Goal: Task Accomplishment & Management: Use online tool/utility

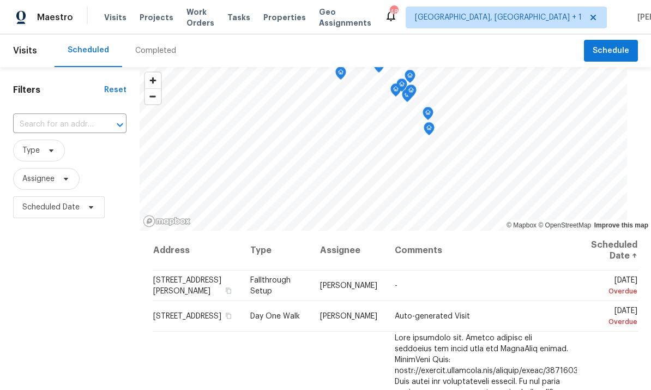
click at [148, 16] on span "Projects" at bounding box center [157, 17] width 34 height 11
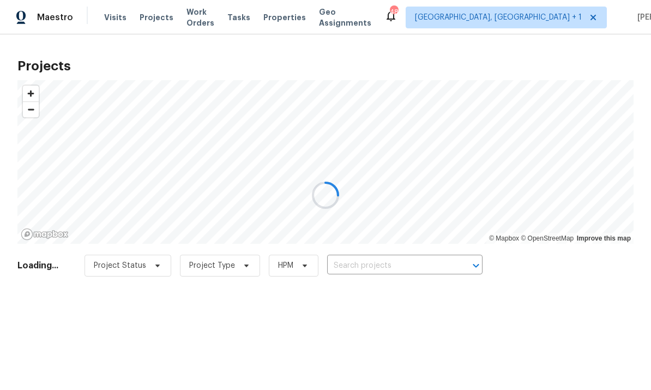
click at [367, 257] on div at bounding box center [325, 195] width 651 height 390
click at [375, 265] on div at bounding box center [325, 195] width 651 height 390
click at [367, 267] on input "text" at bounding box center [389, 265] width 125 height 17
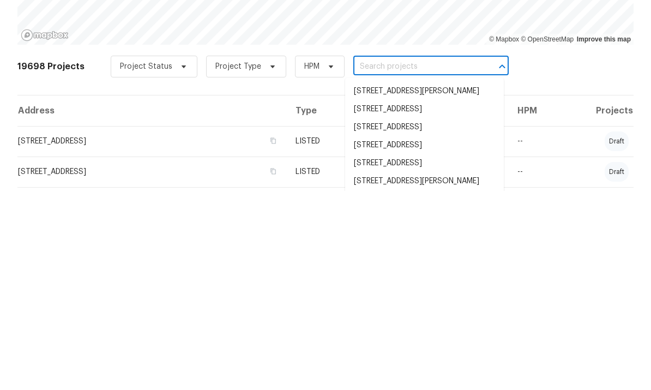
scroll to position [41, 0]
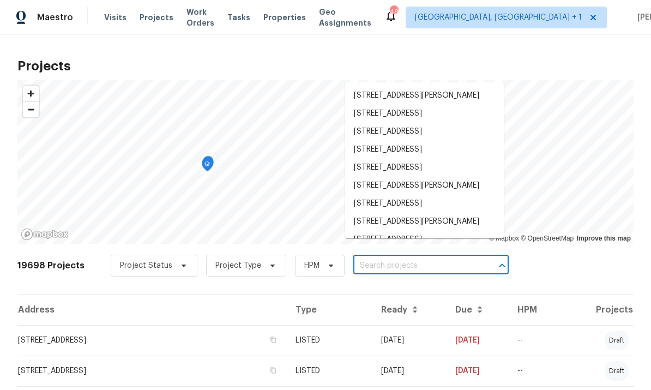
click at [556, 250] on div "19698 Projects Project Status Project Type HPM ​" at bounding box center [325, 272] width 616 height 44
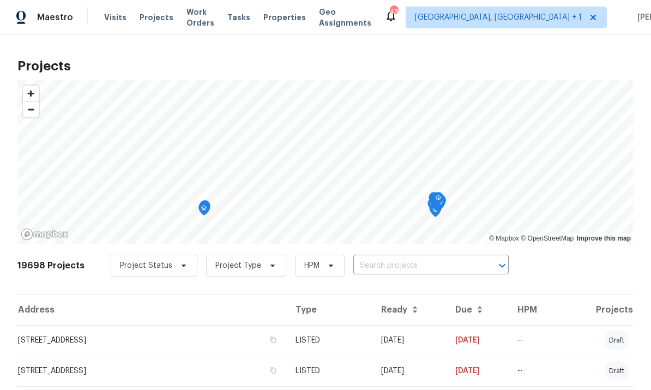
click at [387, 257] on input "text" at bounding box center [415, 265] width 125 height 17
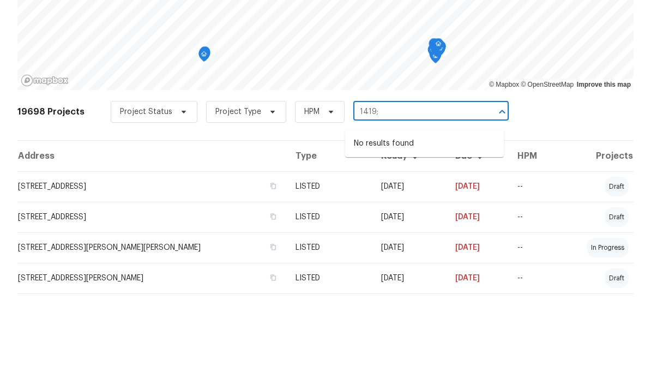
scroll to position [58, 0]
type input "1419"
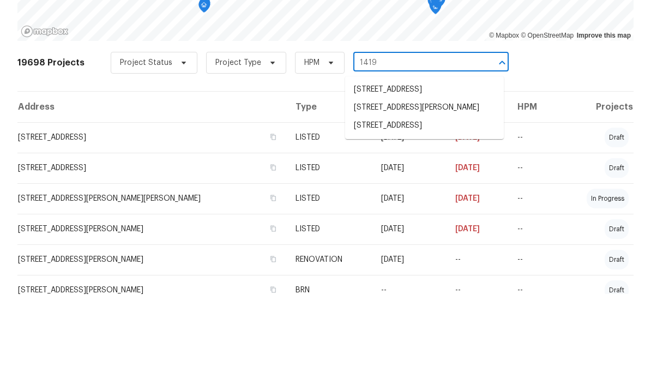
scroll to position [111, 0]
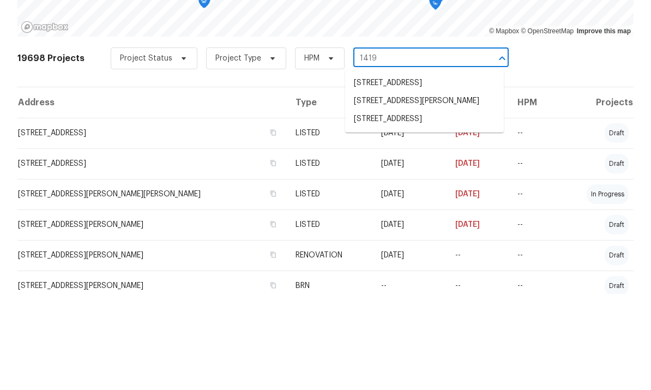
click at [432, 206] on li "[STREET_ADDRESS]" at bounding box center [424, 215] width 159 height 18
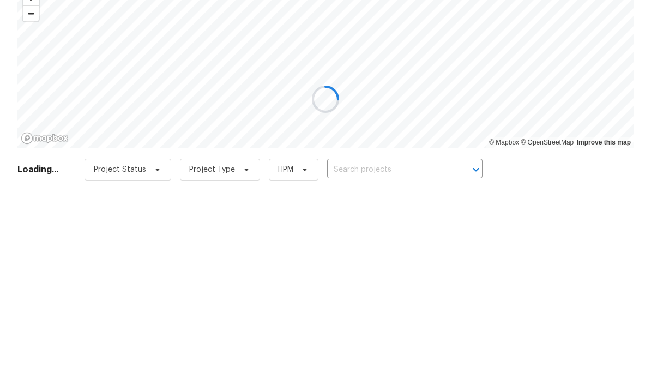
type input "[STREET_ADDRESS]"
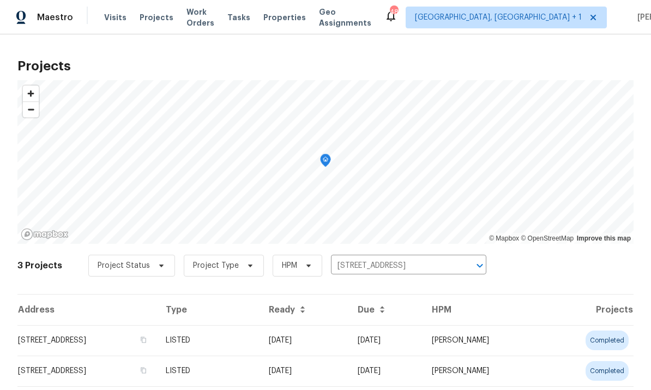
click at [260, 339] on td "LISTED" at bounding box center [208, 340] width 103 height 31
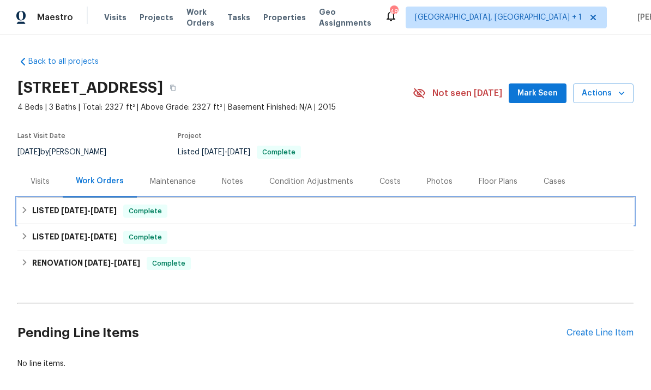
click at [86, 207] on span "[DATE]" at bounding box center [74, 211] width 26 height 8
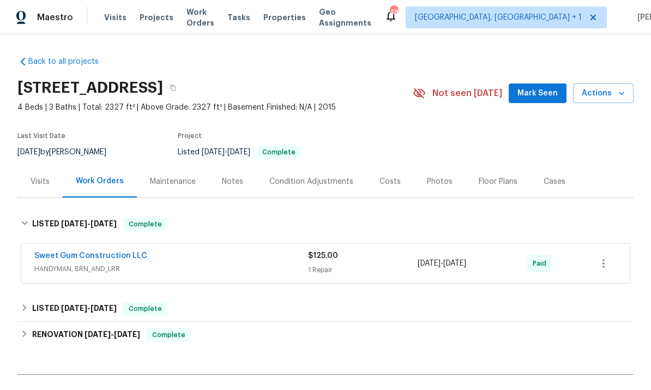
click at [112, 254] on link "Sweet Gum Construction LLC" at bounding box center [90, 256] width 113 height 8
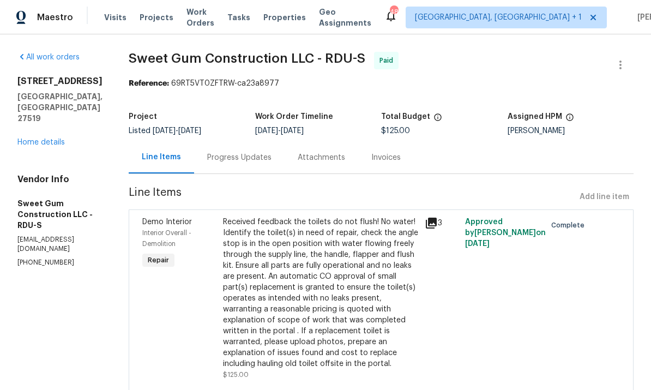
click at [257, 160] on div "Progress Updates" at bounding box center [239, 157] width 64 height 11
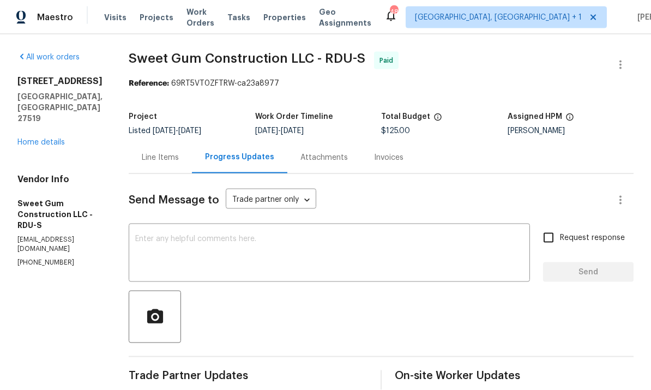
scroll to position [22, 0]
click at [63, 139] on link "Home details" at bounding box center [40, 143] width 47 height 8
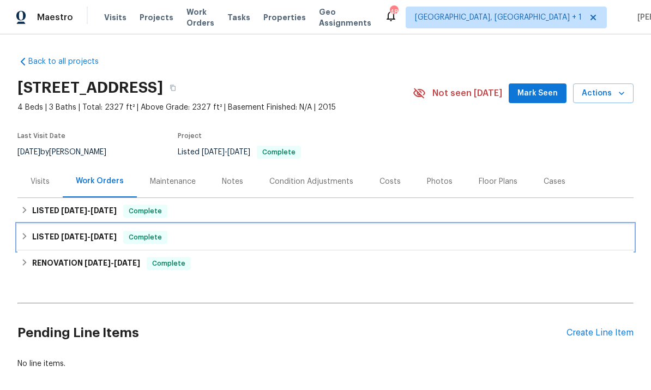
click at [114, 224] on div "LISTED [DATE] - [DATE] Complete" at bounding box center [325, 237] width 616 height 26
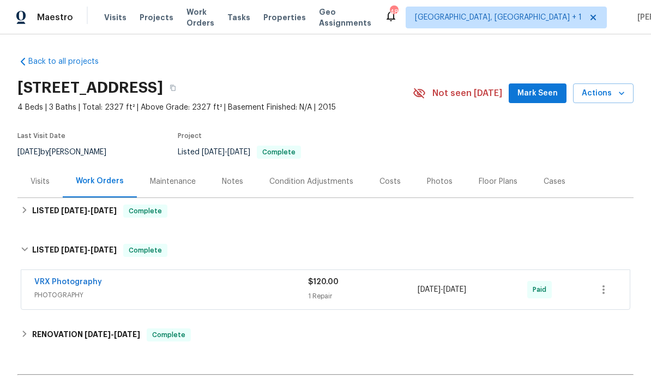
click at [335, 47] on div "Back to all projects [STREET_ADDRESS] 4 Beds | 3 Baths | Total: 2327 ft² | Abov…" at bounding box center [325, 248] width 616 height 402
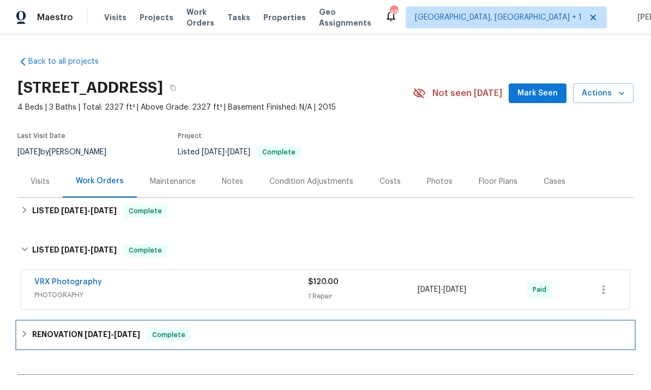
click at [108, 331] on span "[DATE]" at bounding box center [98, 335] width 26 height 8
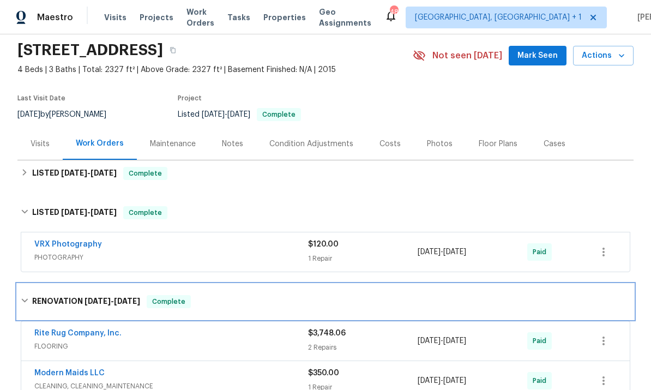
scroll to position [49, 0]
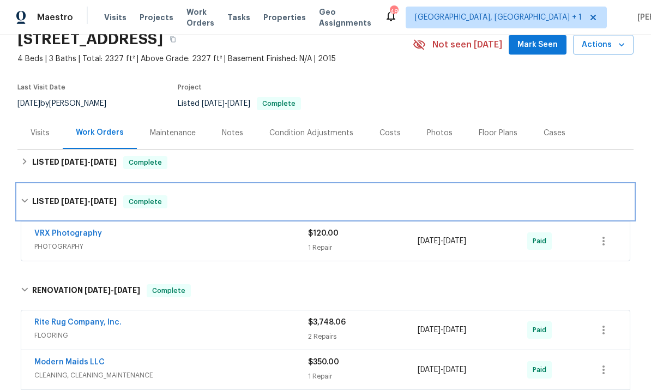
click at [20, 184] on div "LISTED [DATE] - [DATE] Complete" at bounding box center [325, 201] width 616 height 35
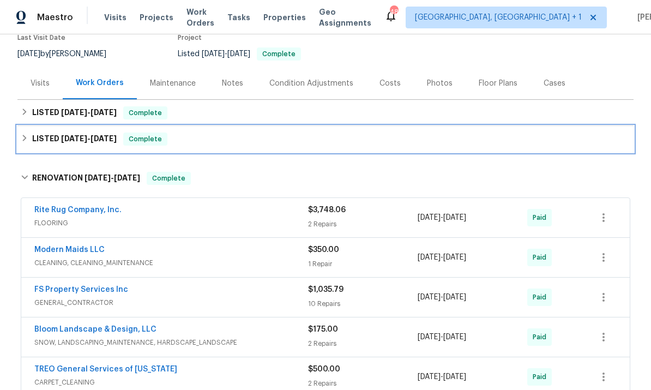
scroll to position [99, 0]
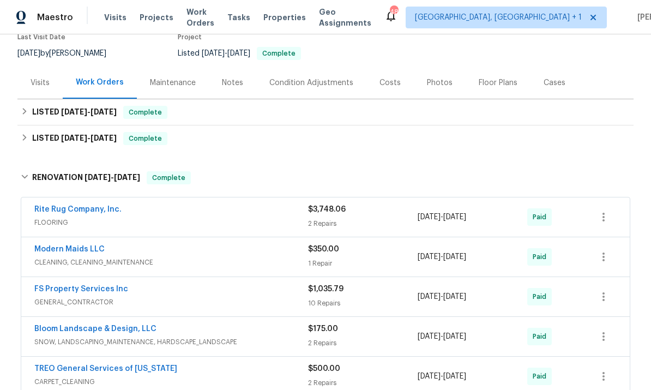
click at [86, 206] on link "Rite Rug Company, Inc." at bounding box center [77, 210] width 87 height 8
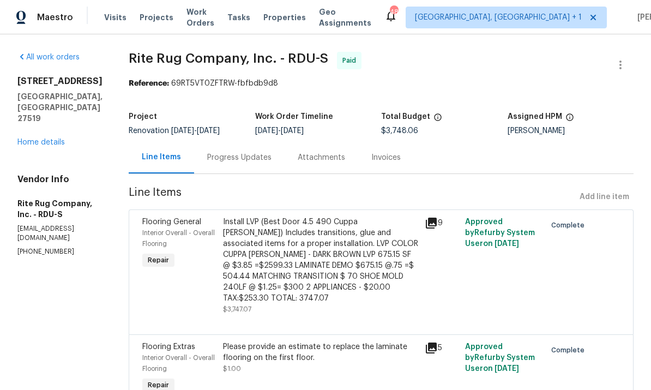
click at [64, 139] on link "Home details" at bounding box center [40, 143] width 47 height 8
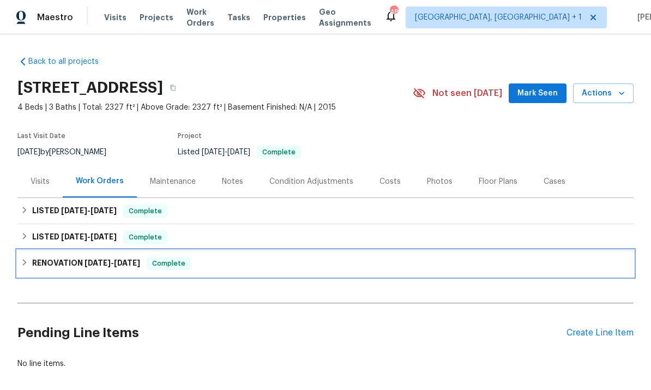
click at [83, 257] on h6 "RENOVATION [DATE] - [DATE]" at bounding box center [86, 263] width 108 height 13
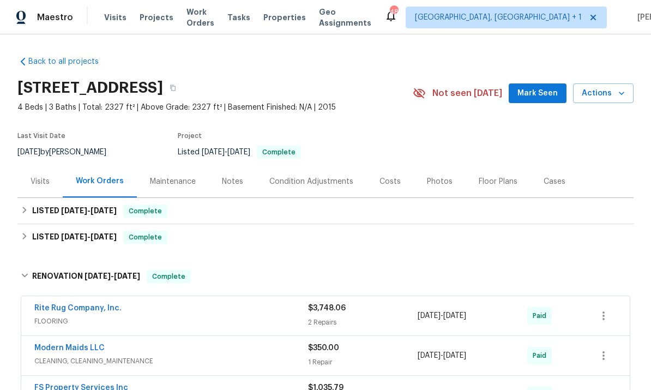
click at [98, 304] on link "Rite Rug Company, Inc." at bounding box center [77, 308] width 87 height 8
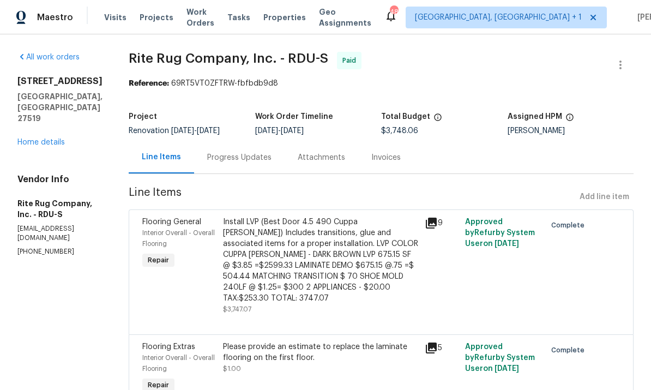
scroll to position [4, 0]
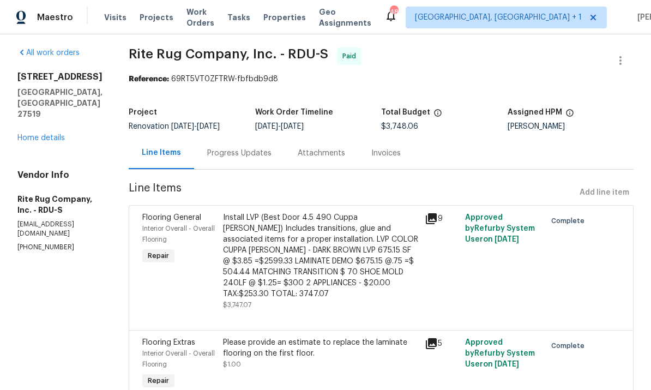
click at [245, 153] on div "Progress Updates" at bounding box center [239, 153] width 64 height 11
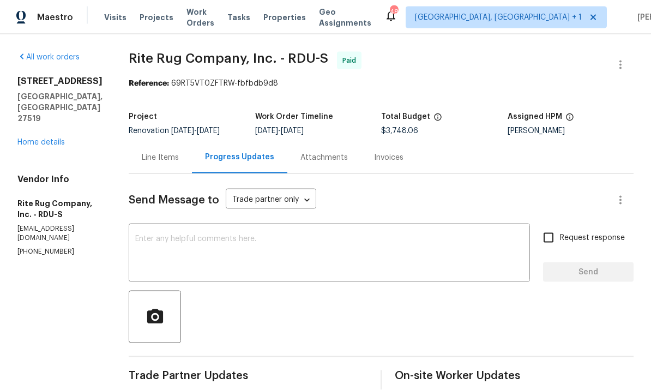
scroll to position [40, 0]
click at [172, 152] on div "Line Items" at bounding box center [160, 157] width 37 height 11
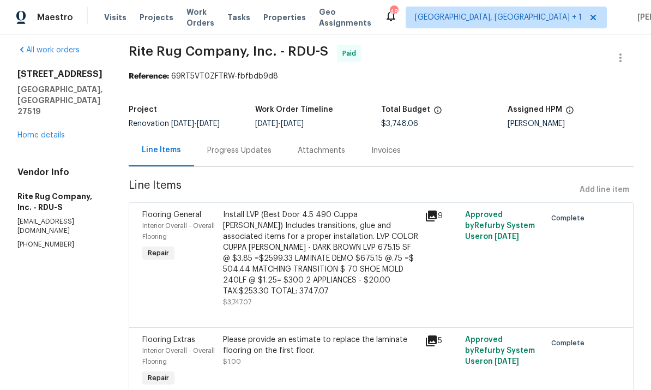
scroll to position [7, 0]
click at [53, 132] on link "Home details" at bounding box center [40, 136] width 47 height 8
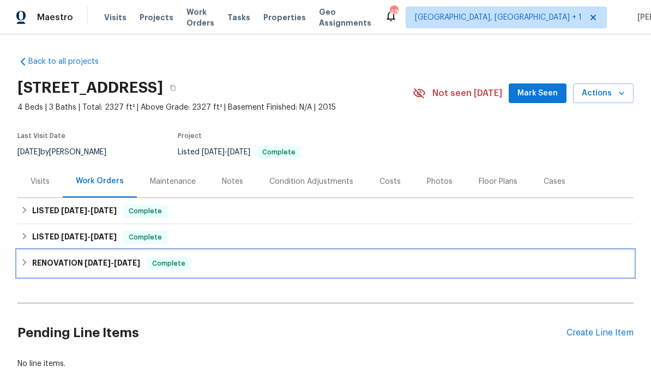
click at [116, 259] on span "[DATE] - [DATE]" at bounding box center [113, 263] width 56 height 8
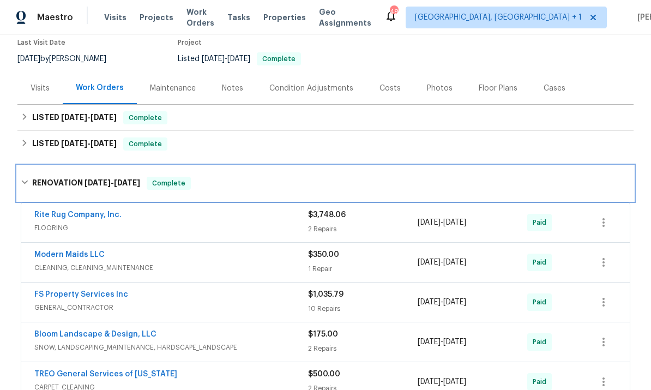
scroll to position [94, 0]
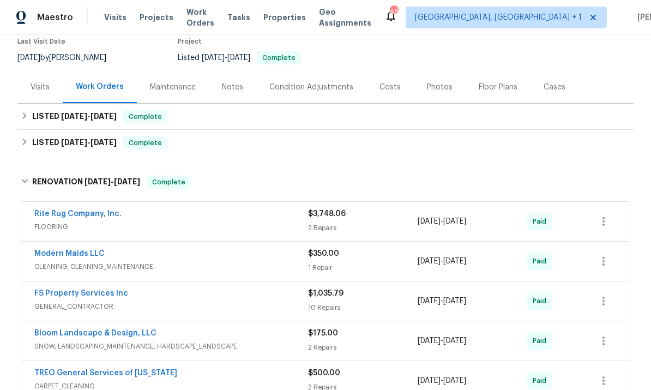
click at [159, 369] on link "TREO General Services of [US_STATE]" at bounding box center [105, 373] width 143 height 8
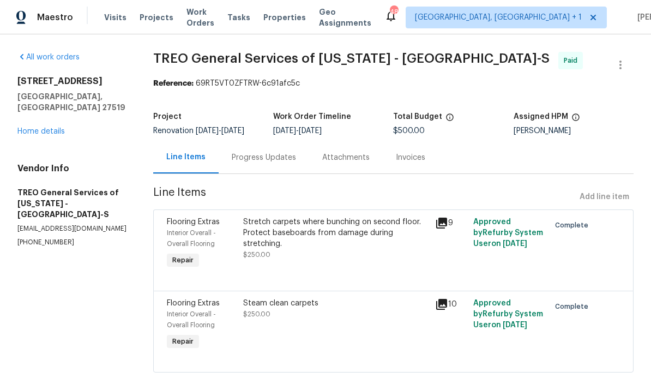
click at [348, 222] on div "Stretch carpets where bunching on second floor. Protect baseboards from damage …" at bounding box center [335, 233] width 185 height 33
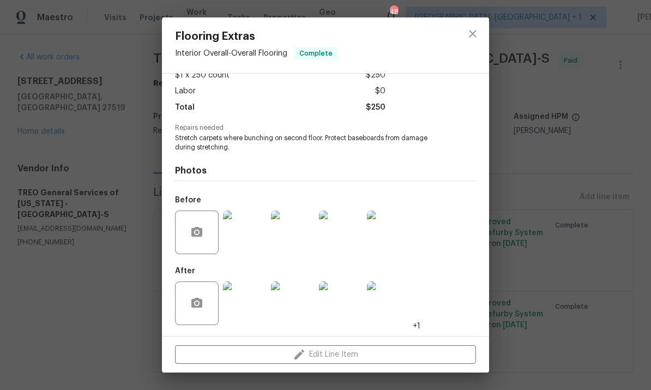
scroll to position [69, 0]
click at [238, 242] on img at bounding box center [245, 233] width 44 height 44
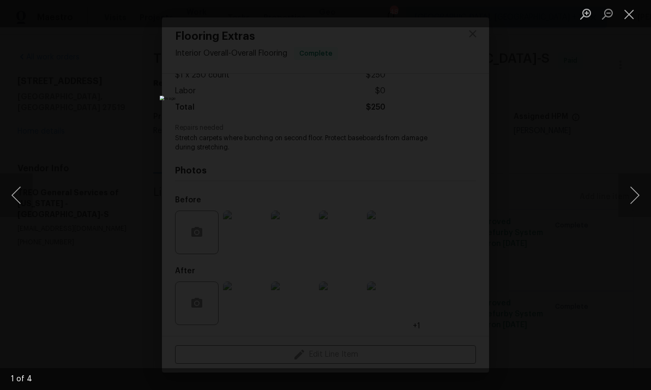
click at [628, 193] on button "Next image" at bounding box center [635, 195] width 33 height 44
click at [622, 194] on button "Next image" at bounding box center [635, 195] width 33 height 44
click at [620, 195] on button "Next image" at bounding box center [635, 195] width 33 height 44
click at [620, 164] on div "Lightbox" at bounding box center [325, 195] width 651 height 390
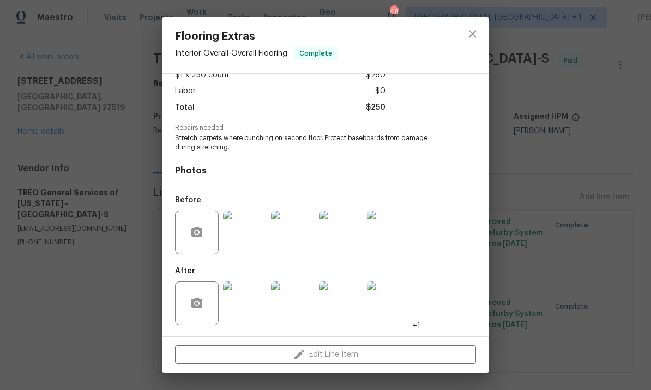
click at [241, 303] on img at bounding box center [245, 303] width 44 height 44
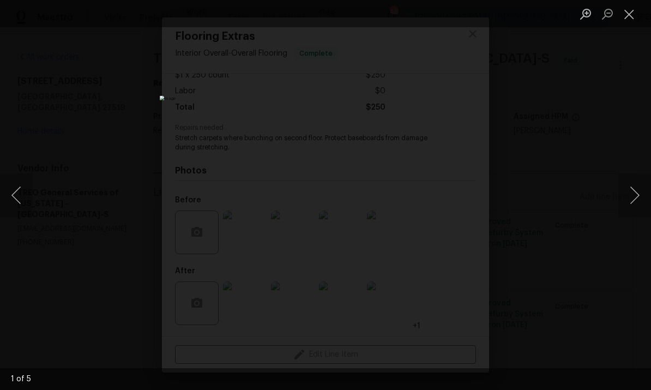
click at [625, 199] on button "Next image" at bounding box center [635, 195] width 33 height 44
click at [625, 198] on button "Next image" at bounding box center [635, 195] width 33 height 44
click at [626, 198] on button "Next image" at bounding box center [635, 195] width 33 height 44
click at [627, 196] on button "Next image" at bounding box center [635, 195] width 33 height 44
click at [632, 194] on button "Next image" at bounding box center [635, 195] width 33 height 44
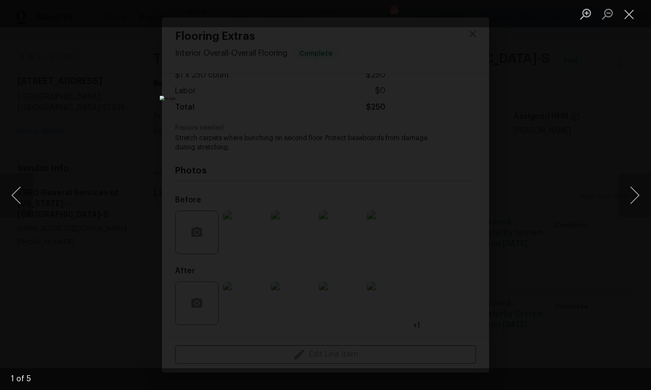
click at [631, 195] on button "Next image" at bounding box center [635, 195] width 33 height 44
click at [622, 241] on div "Lightbox" at bounding box center [325, 195] width 651 height 390
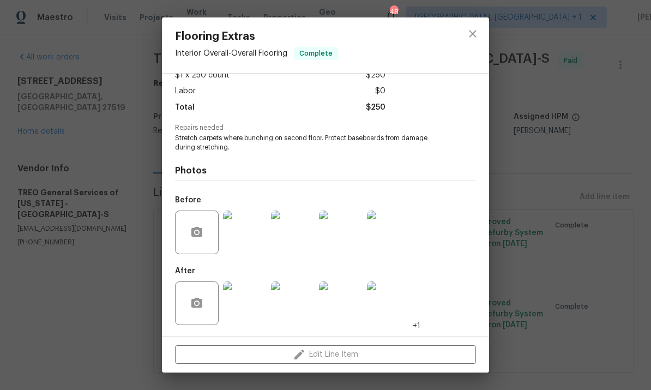
click at [613, 260] on div "Flooring Extras Interior Overall - Overall Flooring Complete Vendor TREO Genera…" at bounding box center [325, 195] width 651 height 390
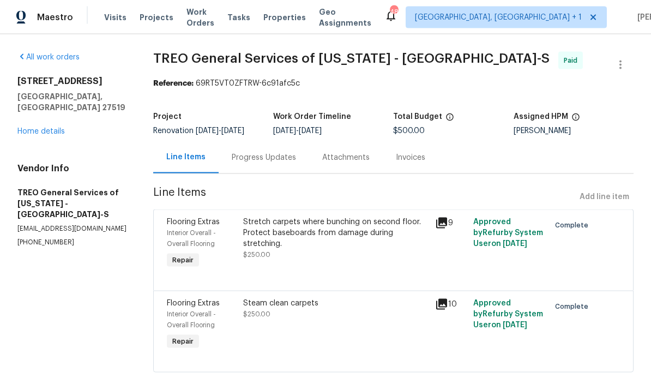
click at [443, 299] on icon at bounding box center [441, 304] width 11 height 11
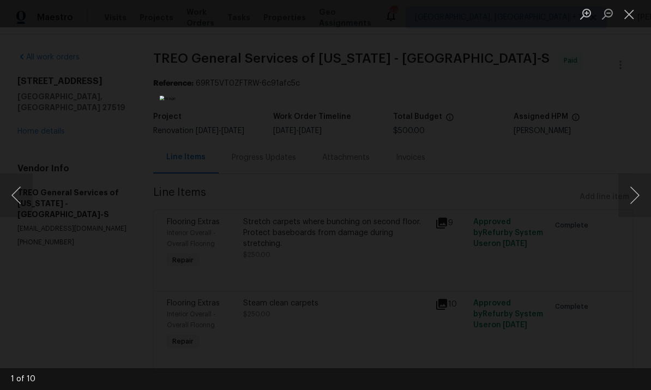
click at [625, 185] on button "Next image" at bounding box center [635, 195] width 33 height 44
click at [620, 194] on button "Next image" at bounding box center [635, 195] width 33 height 44
click at [626, 191] on button "Next image" at bounding box center [635, 195] width 33 height 44
click at [632, 188] on button "Next image" at bounding box center [635, 195] width 33 height 44
click at [632, 243] on div "Lightbox" at bounding box center [325, 195] width 651 height 390
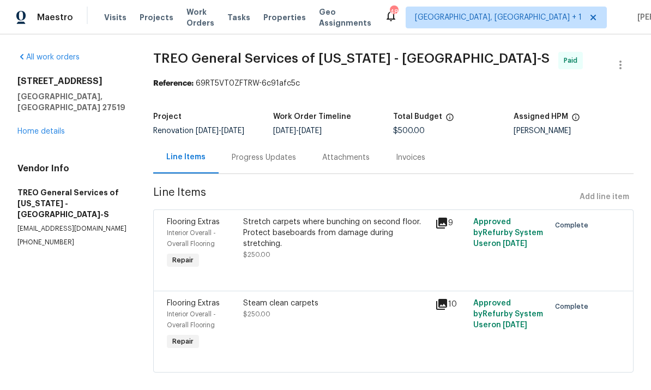
scroll to position [0, 0]
click at [59, 128] on link "Home details" at bounding box center [40, 132] width 47 height 8
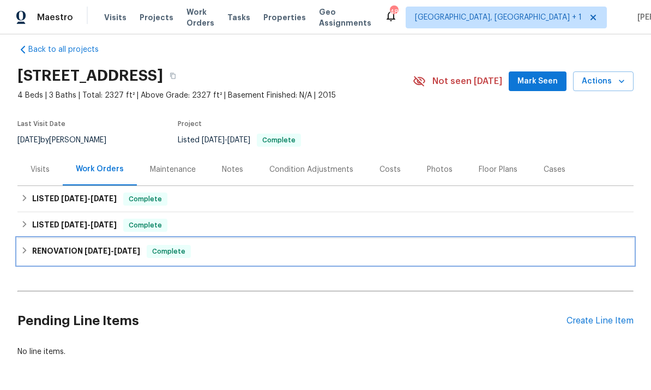
click at [81, 251] on h6 "RENOVATION [DATE] - [DATE]" at bounding box center [86, 251] width 108 height 13
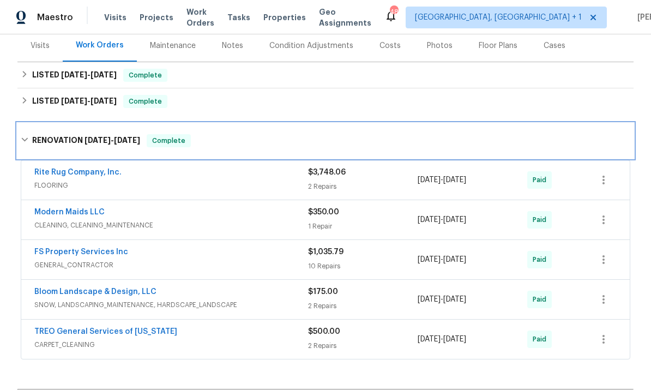
scroll to position [135, 0]
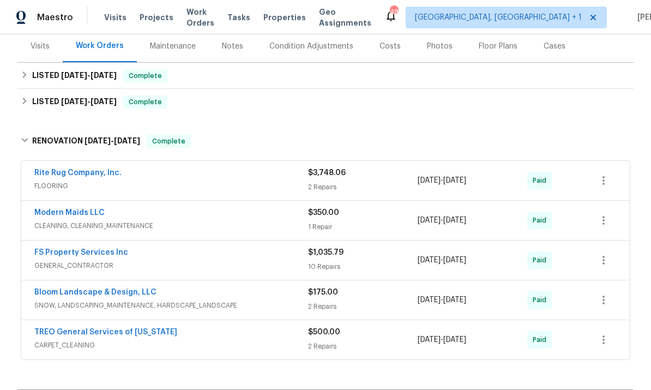
click at [104, 252] on link "FS Property Services Inc" at bounding box center [81, 253] width 94 height 8
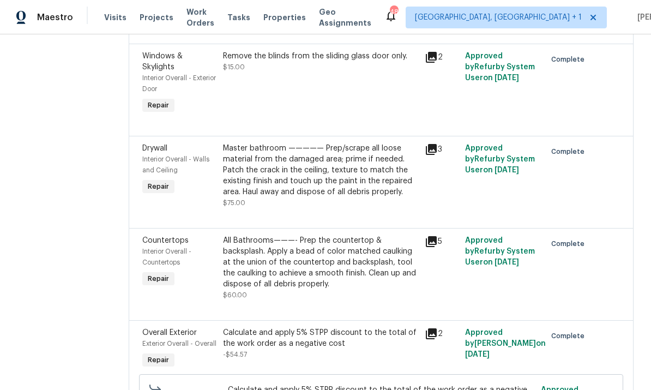
scroll to position [265, 0]
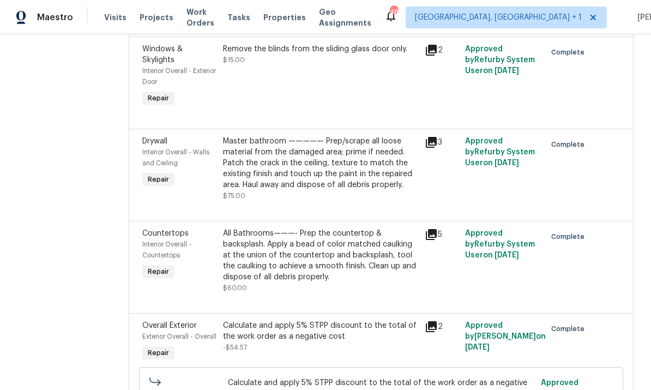
click at [635, 206] on div "All work orders [STREET_ADDRESS][PERSON_NAME] Home details Vendor Info FS Prope…" at bounding box center [325, 375] width 651 height 1212
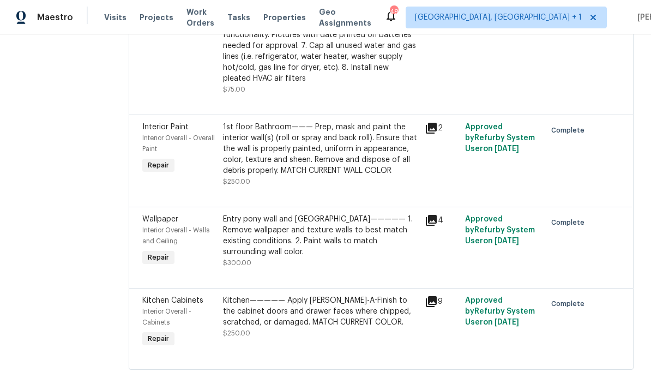
scroll to position [845, 0]
click at [360, 170] on div "1st floor Bathroom——— Prep, mask and paint the interior wall(s) (roll or spray …" at bounding box center [320, 149] width 195 height 55
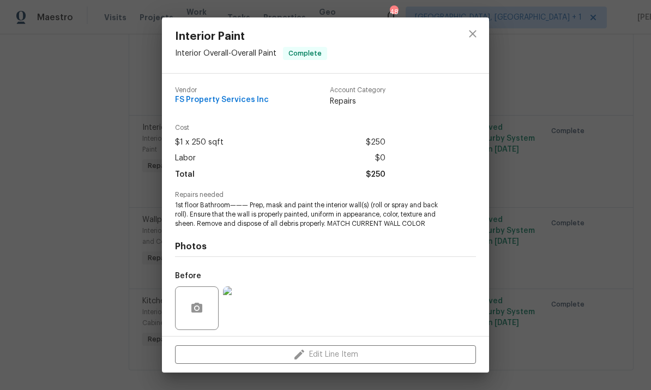
click at [588, 188] on div "Interior Paint Interior Overall - Overall Paint Complete Vendor FS Property Ser…" at bounding box center [325, 195] width 651 height 390
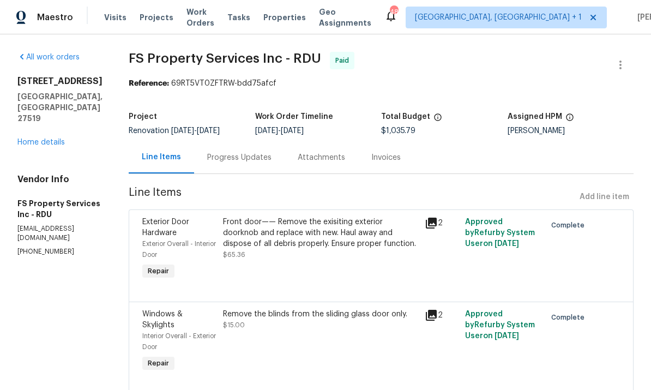
scroll to position [0, 0]
click at [64, 139] on link "Home details" at bounding box center [40, 143] width 47 height 8
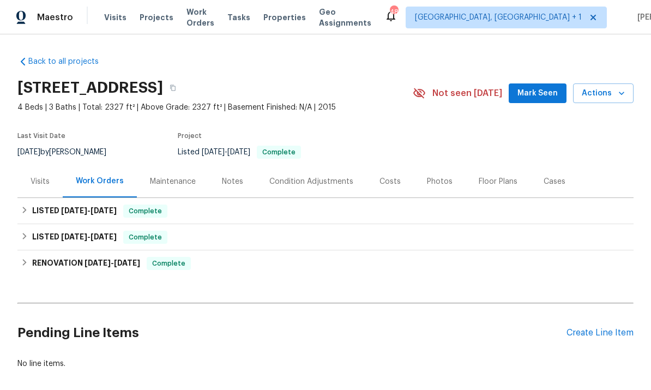
click at [613, 328] on div "Create Line Item" at bounding box center [600, 333] width 67 height 10
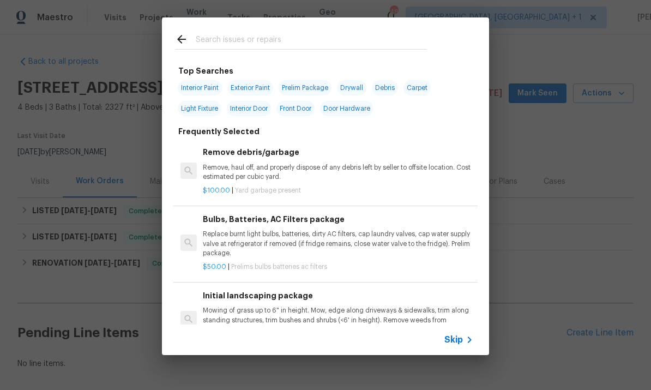
click at [253, 43] on input "text" at bounding box center [311, 41] width 231 height 16
type input "Flooring"
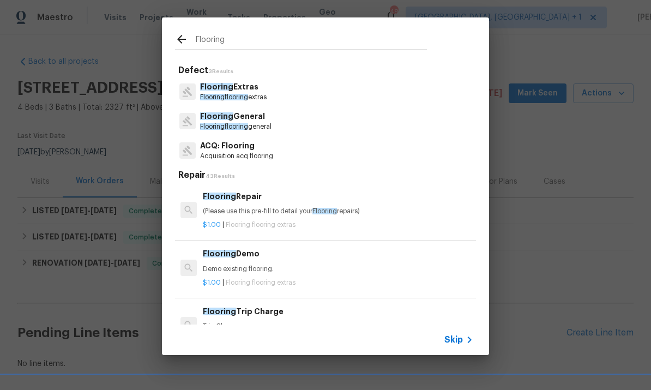
click at [251, 115] on p "Flooring General" at bounding box center [235, 116] width 71 height 11
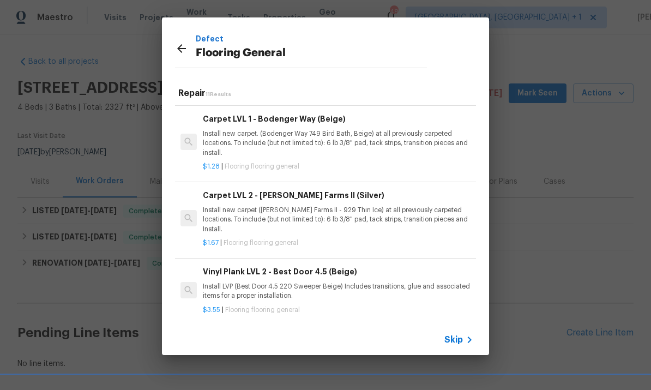
scroll to position [475, 0]
click at [186, 51] on icon at bounding box center [181, 48] width 13 height 13
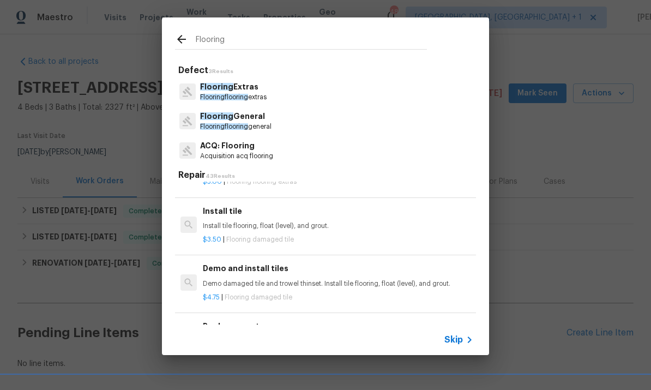
click at [178, 41] on icon at bounding box center [181, 39] width 13 height 13
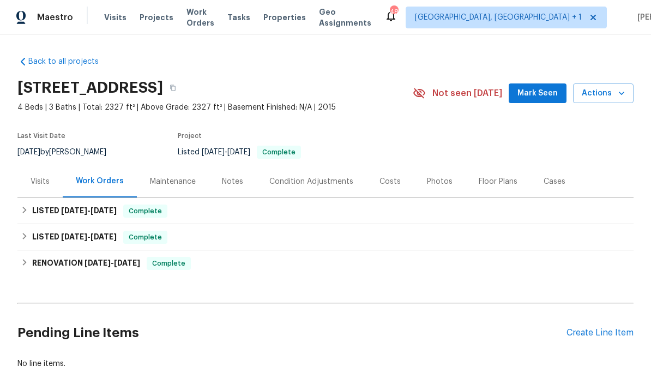
click at [603, 328] on div "Create Line Item" at bounding box center [600, 333] width 67 height 10
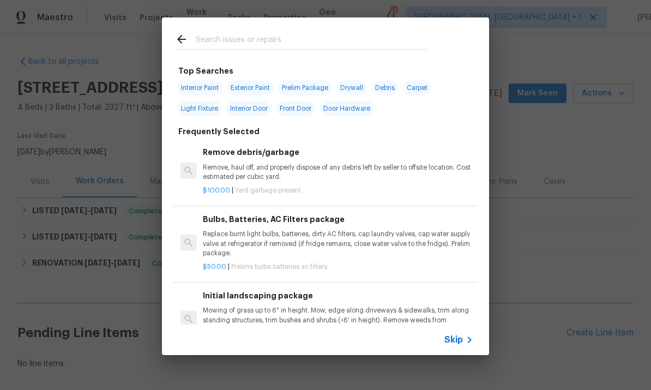
click at [259, 39] on input "text" at bounding box center [311, 41] width 231 height 16
click at [202, 86] on span "Interior Paint" at bounding box center [200, 87] width 44 height 15
type input "Interior Paint"
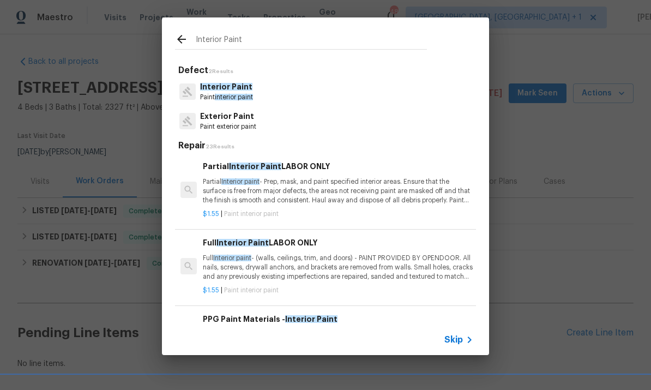
click at [238, 85] on span "Interior Paint" at bounding box center [226, 87] width 52 height 8
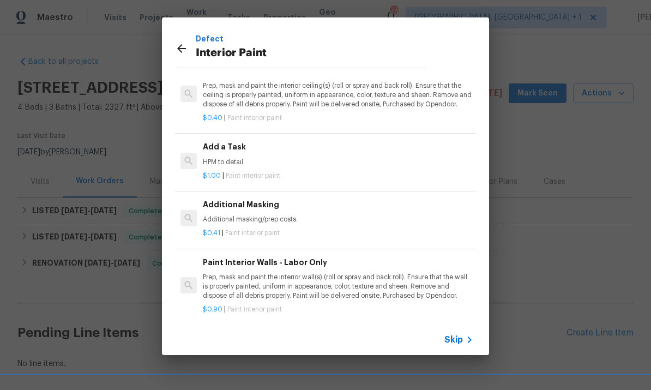
scroll to position [52, 0]
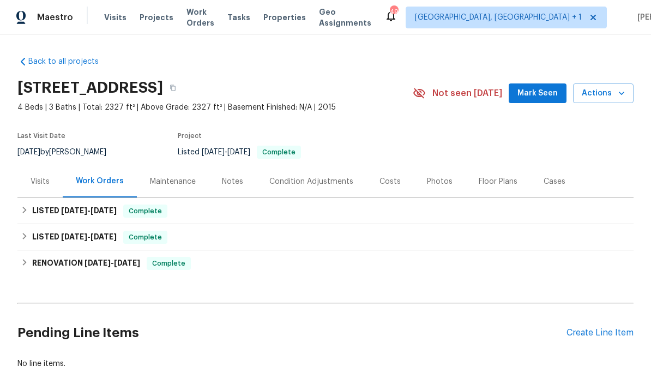
click at [310, 176] on div "Condition Adjustments" at bounding box center [311, 181] width 84 height 11
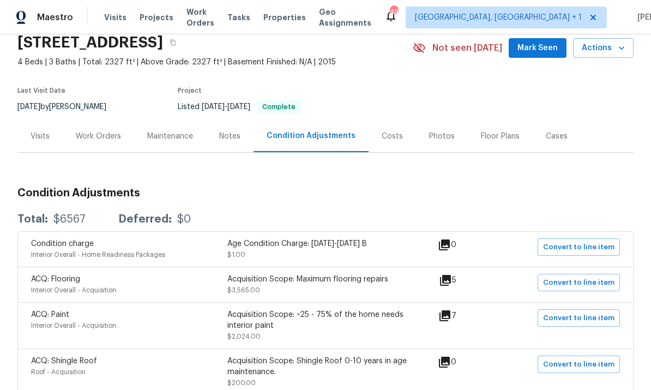
scroll to position [44, 0]
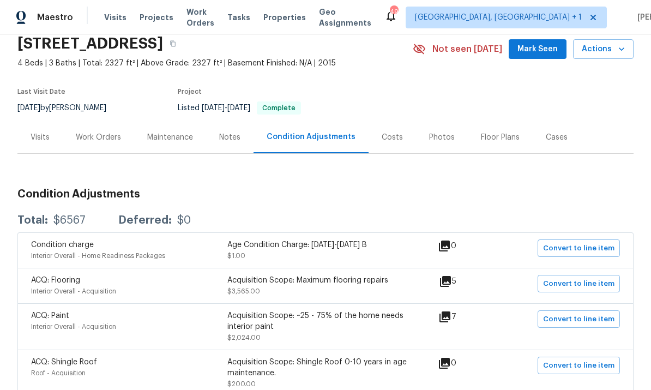
click at [452, 310] on icon at bounding box center [445, 316] width 13 height 13
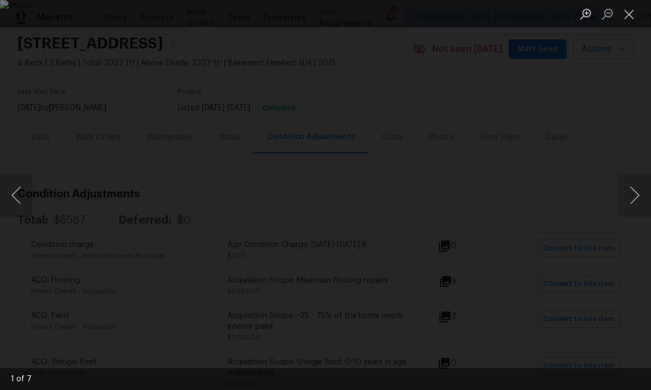
click at [635, 193] on button "Next image" at bounding box center [635, 195] width 33 height 44
click at [630, 196] on button "Next image" at bounding box center [635, 195] width 33 height 44
click at [633, 201] on button "Next image" at bounding box center [635, 195] width 33 height 44
click at [638, 191] on button "Next image" at bounding box center [635, 195] width 33 height 44
click at [627, 244] on div "Lightbox" at bounding box center [325, 195] width 651 height 390
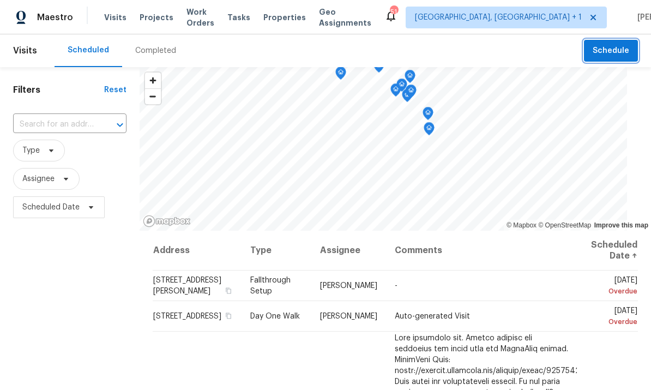
click at [605, 53] on span "Schedule" at bounding box center [611, 51] width 37 height 14
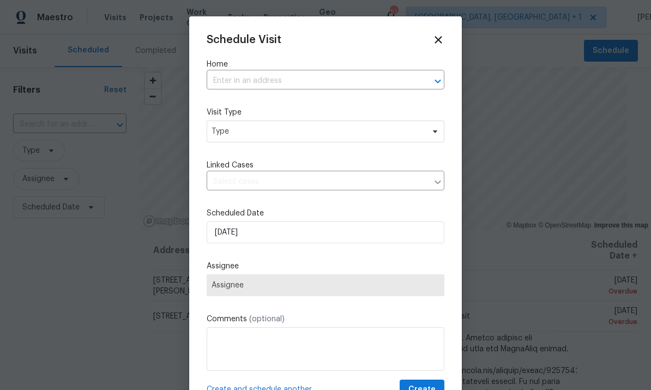
click at [248, 80] on input "text" at bounding box center [310, 81] width 207 height 17
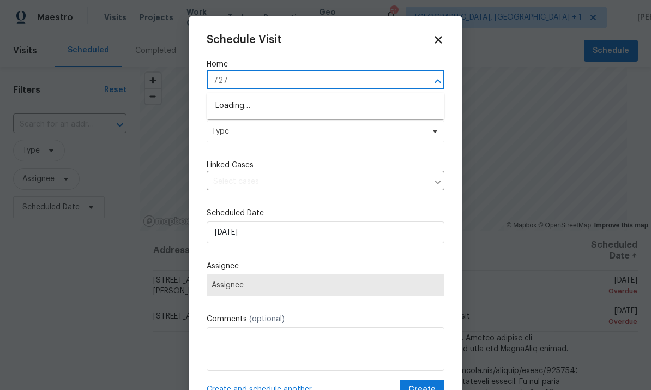
type input "7271"
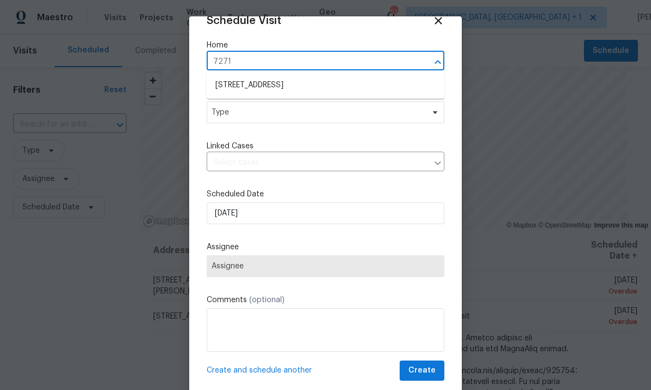
scroll to position [21, 0]
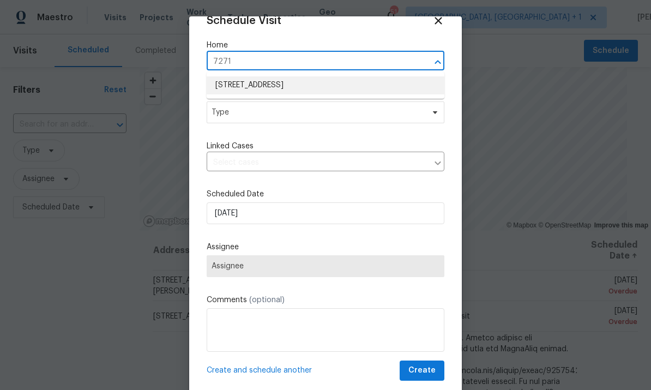
click at [284, 88] on li "[STREET_ADDRESS]" at bounding box center [326, 85] width 238 height 18
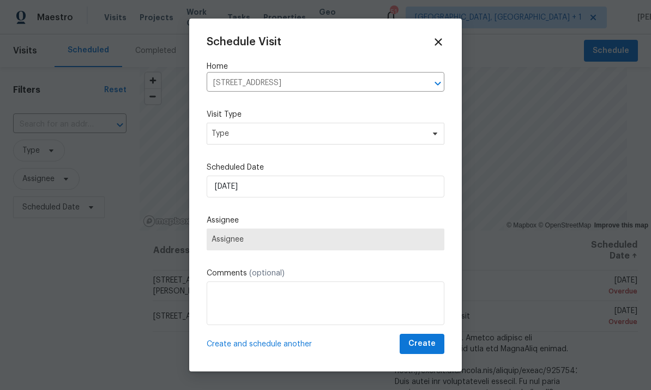
scroll to position [0, 0]
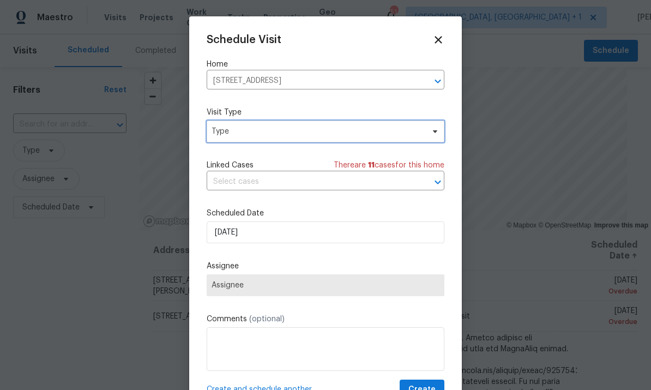
click at [428, 135] on span at bounding box center [434, 131] width 12 height 9
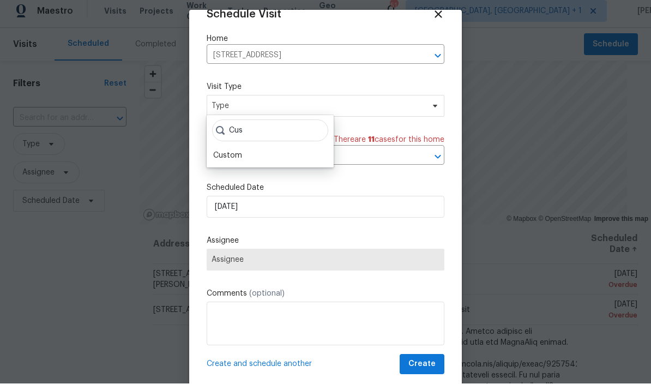
scroll to position [21, 0]
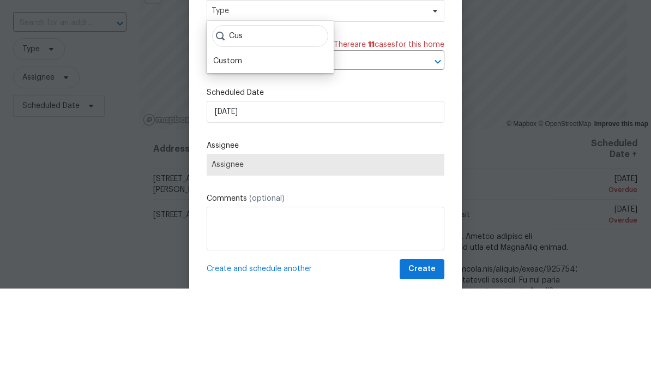
type input "Cus"
click at [237, 157] on div "Custom" at bounding box center [227, 162] width 29 height 11
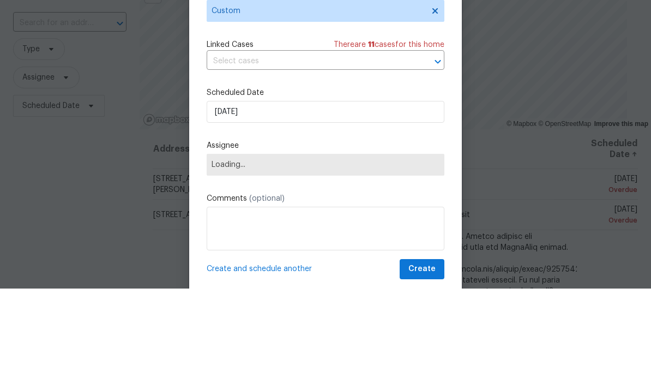
scroll to position [41, 0]
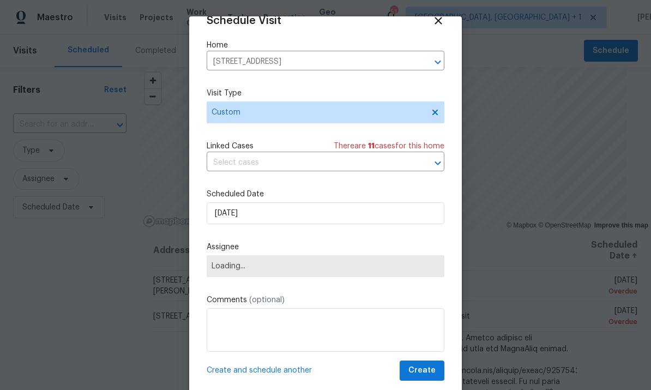
click at [430, 267] on span "Loading..." at bounding box center [326, 266] width 228 height 9
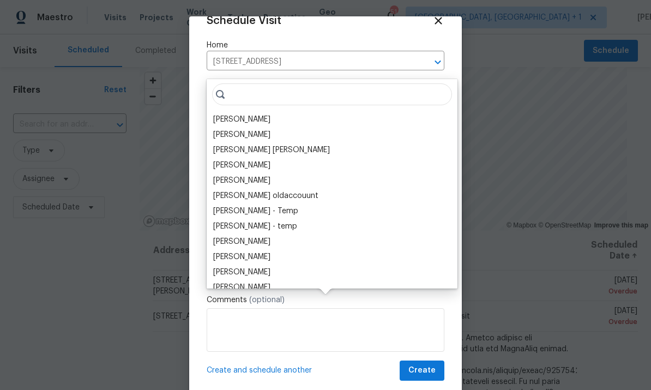
click at [254, 114] on div "[PERSON_NAME]" at bounding box center [241, 119] width 57 height 11
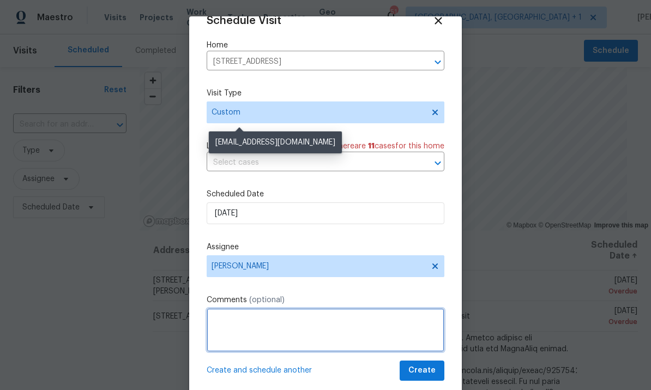
click at [268, 318] on textarea at bounding box center [326, 330] width 238 height 44
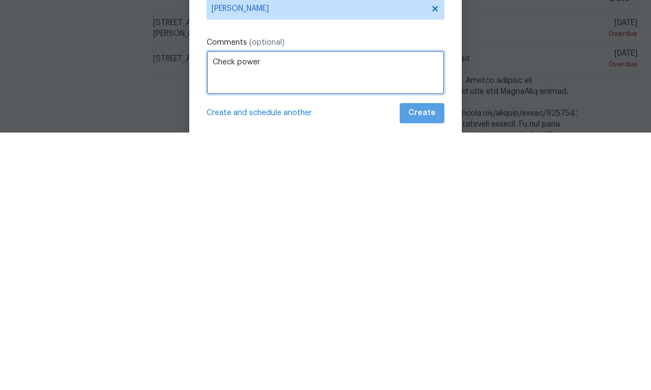
type textarea "Check power"
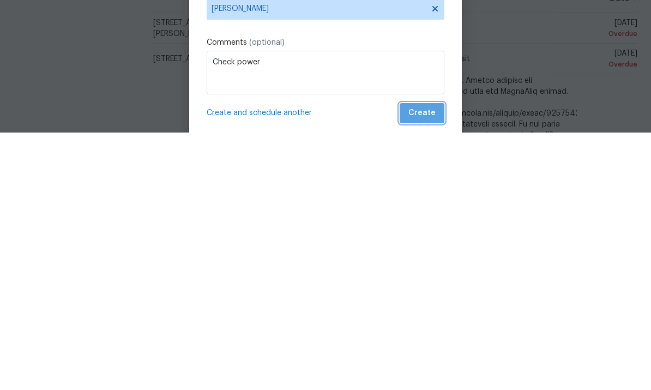
click at [427, 364] on span "Create" at bounding box center [422, 371] width 27 height 14
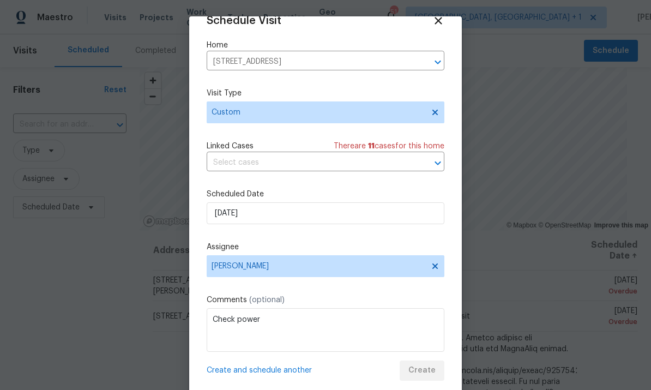
scroll to position [0, 0]
